Goal: Information Seeking & Learning: Learn about a topic

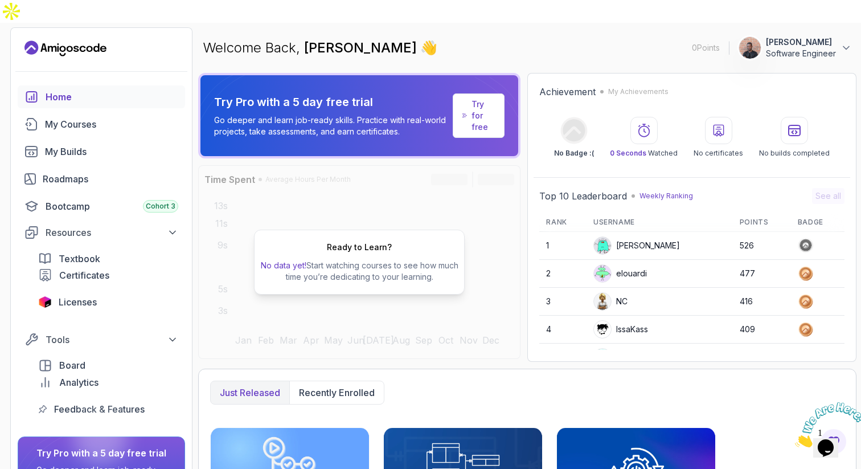
click at [795, 439] on icon "Close" at bounding box center [795, 444] width 0 height 10
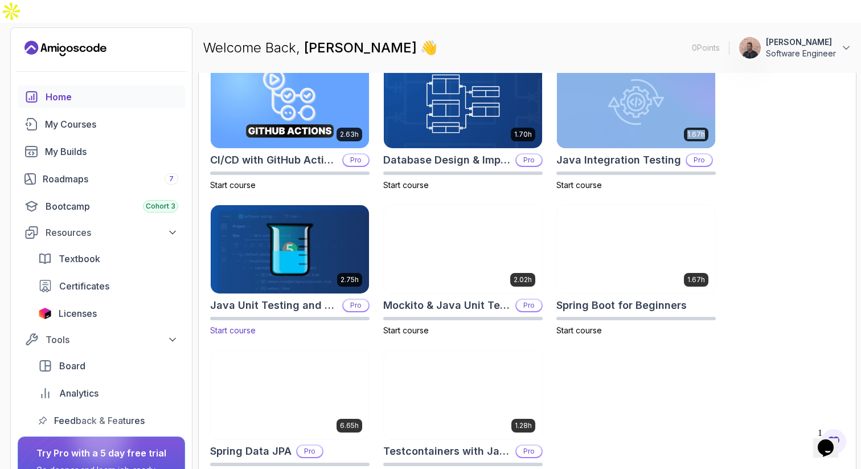
scroll to position [375, 0]
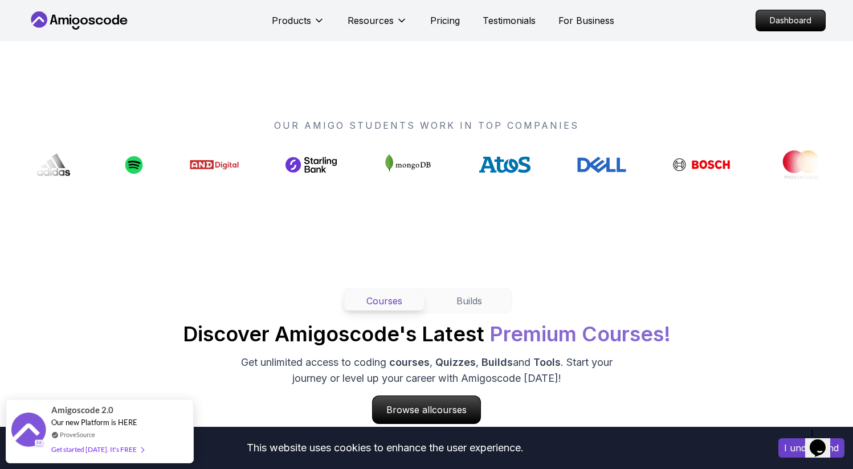
scroll to position [846, 0]
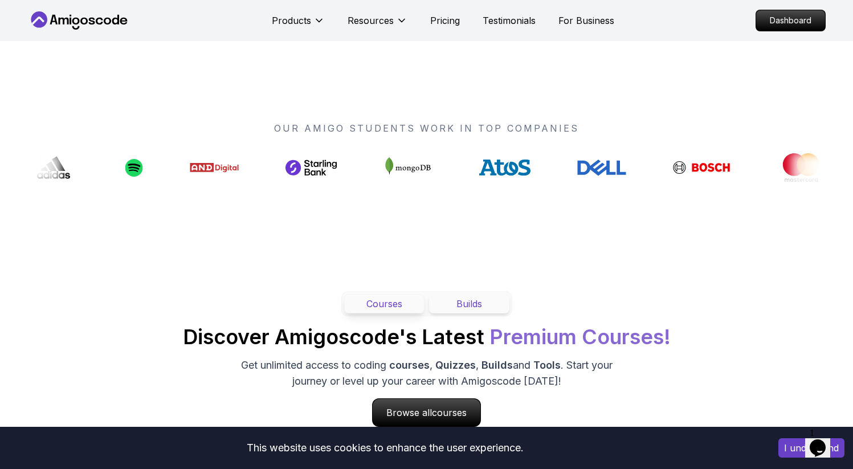
click at [449, 294] on button "Builds" at bounding box center [469, 303] width 80 height 19
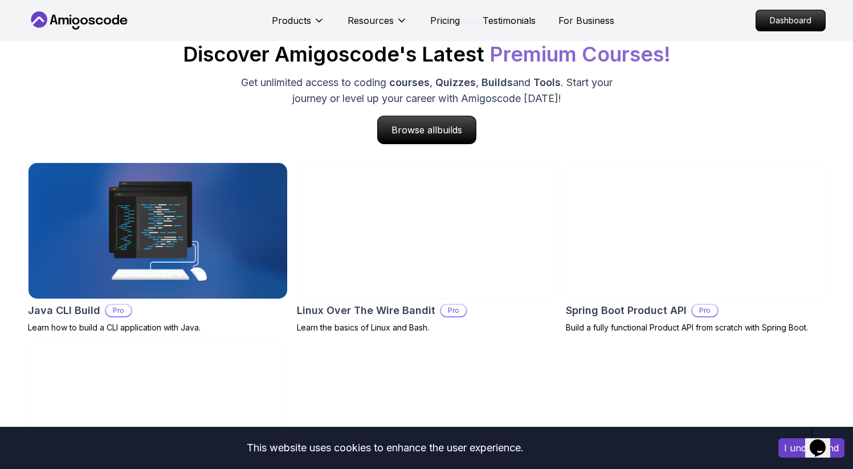
scroll to position [907, 0]
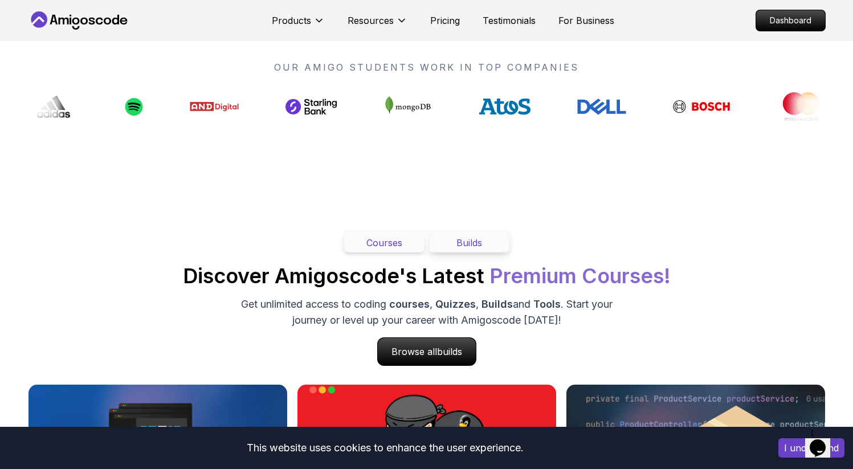
click at [396, 233] on button "Courses" at bounding box center [384, 242] width 80 height 19
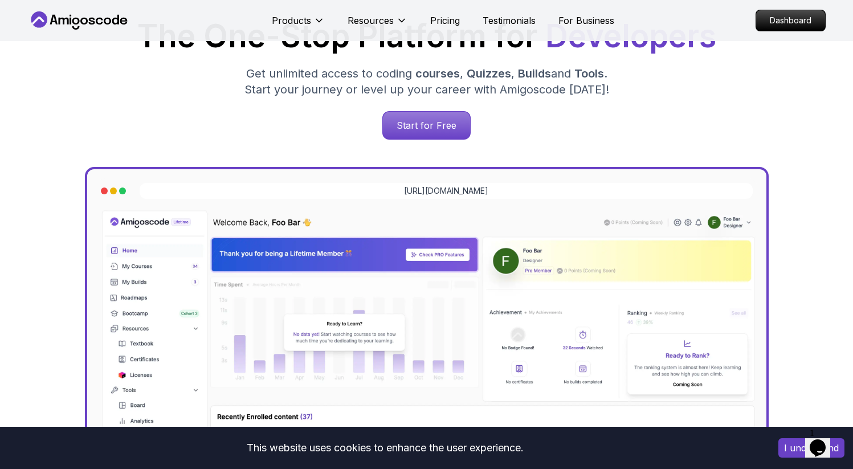
scroll to position [0, 0]
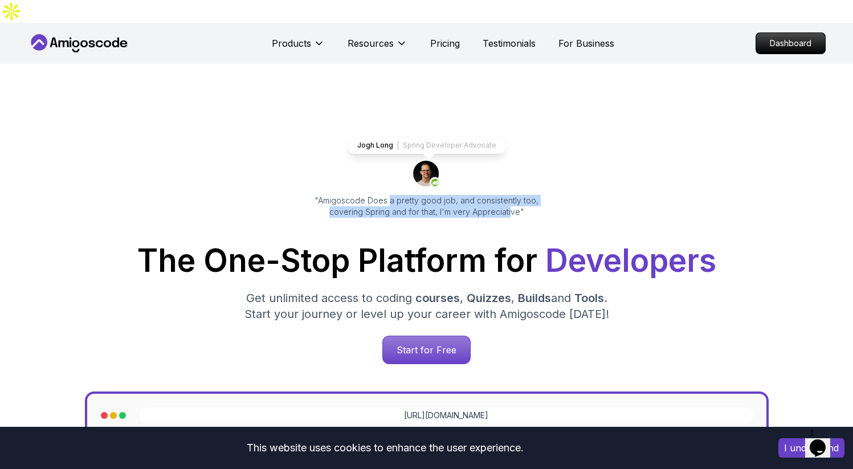
drag, startPoint x: 372, startPoint y: 175, endPoint x: 493, endPoint y: 189, distance: 120.9
click at [493, 195] on p ""Amigoscode Does a pretty good job, and consistently too, covering Spring and f…" at bounding box center [426, 206] width 255 height 23
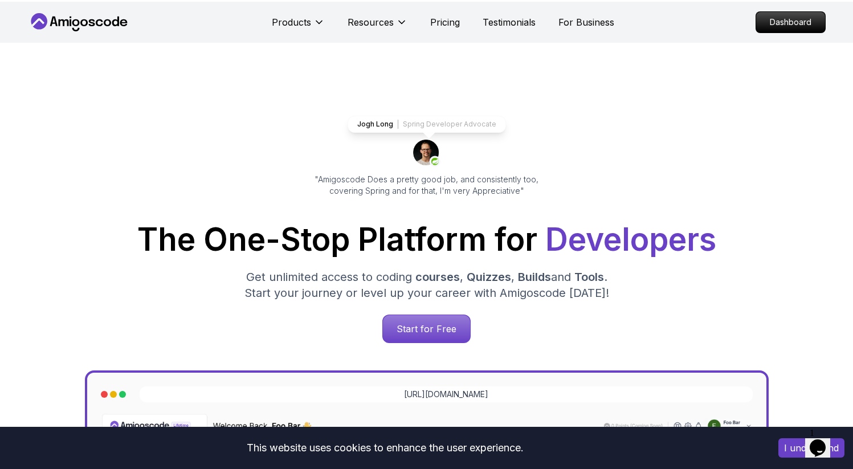
scroll to position [92, 0]
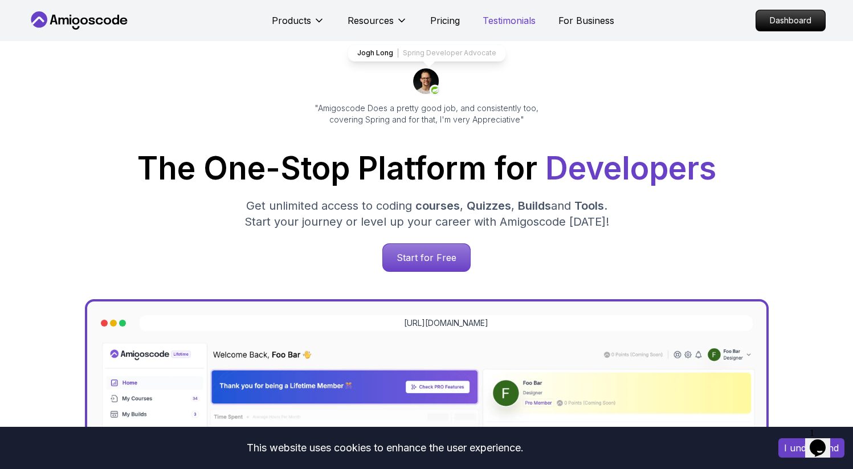
click at [522, 26] on p "Testimonials" at bounding box center [508, 21] width 53 height 14
